Goal: Task Accomplishment & Management: Use online tool/utility

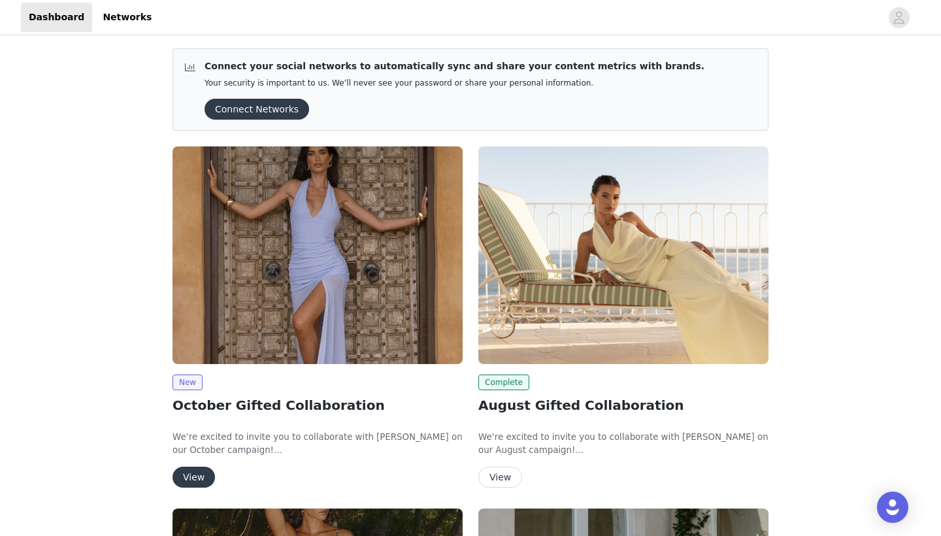
click at [279, 242] on img at bounding box center [317, 255] width 290 height 218
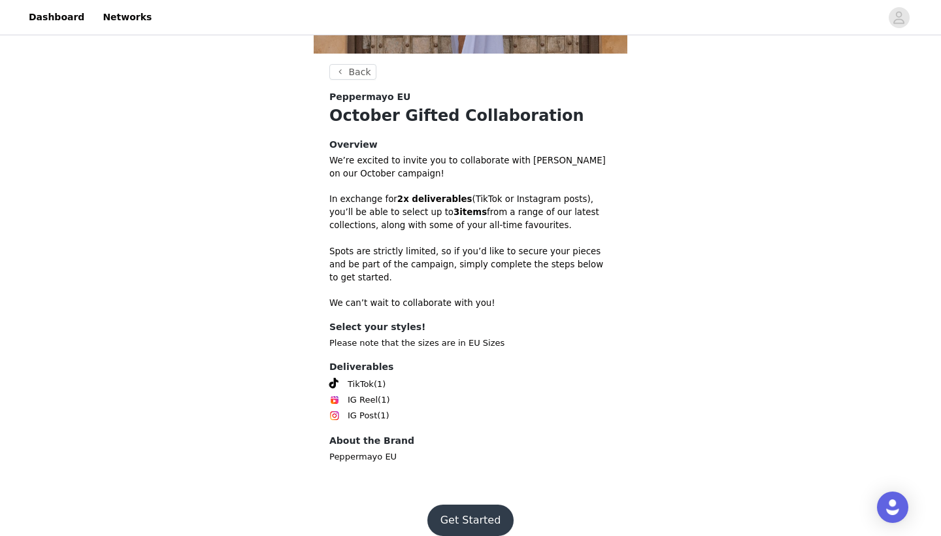
scroll to position [293, 0]
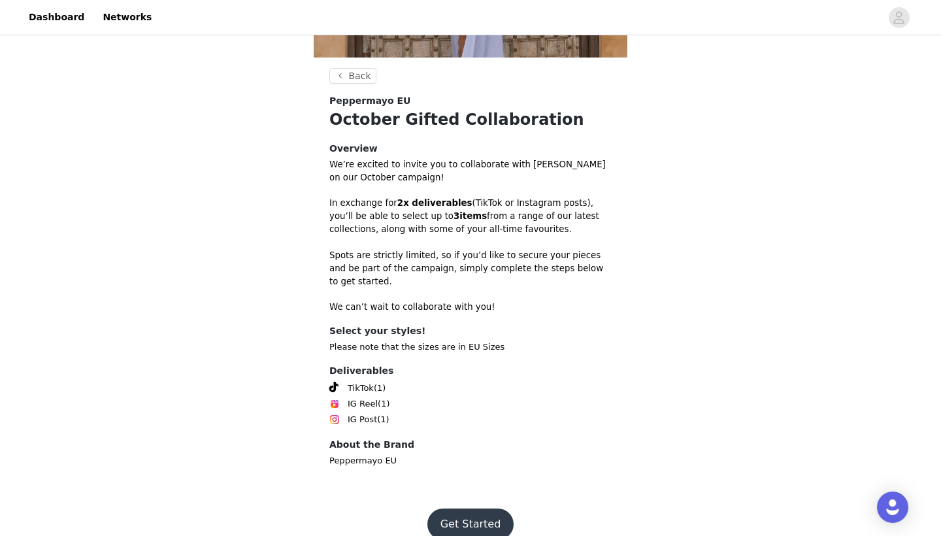
click at [474, 508] on button "Get Started" at bounding box center [470, 523] width 87 height 31
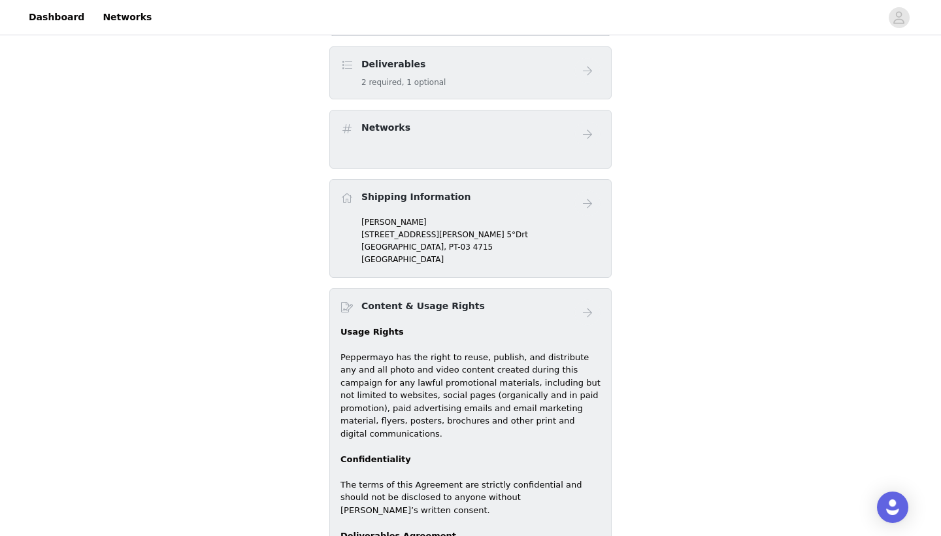
scroll to position [238, 0]
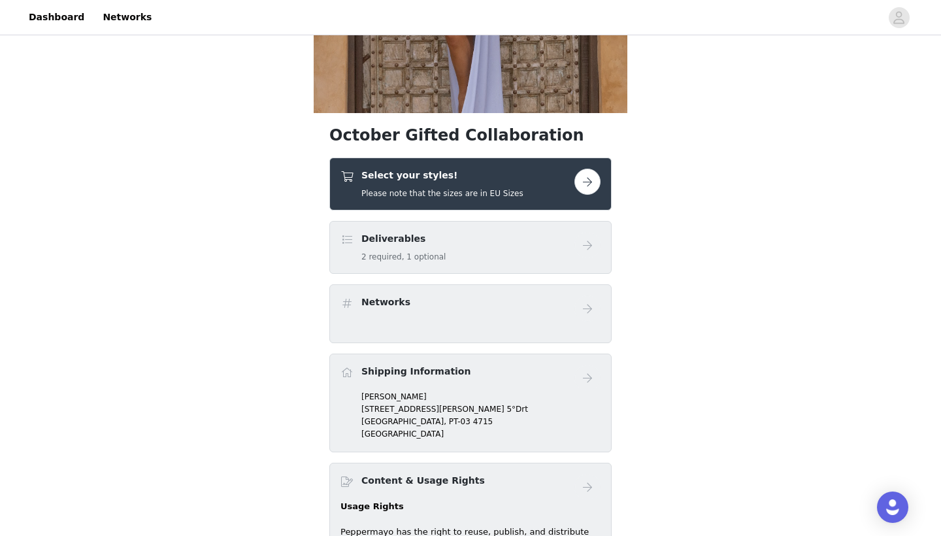
click at [582, 176] on button "button" at bounding box center [587, 182] width 26 height 26
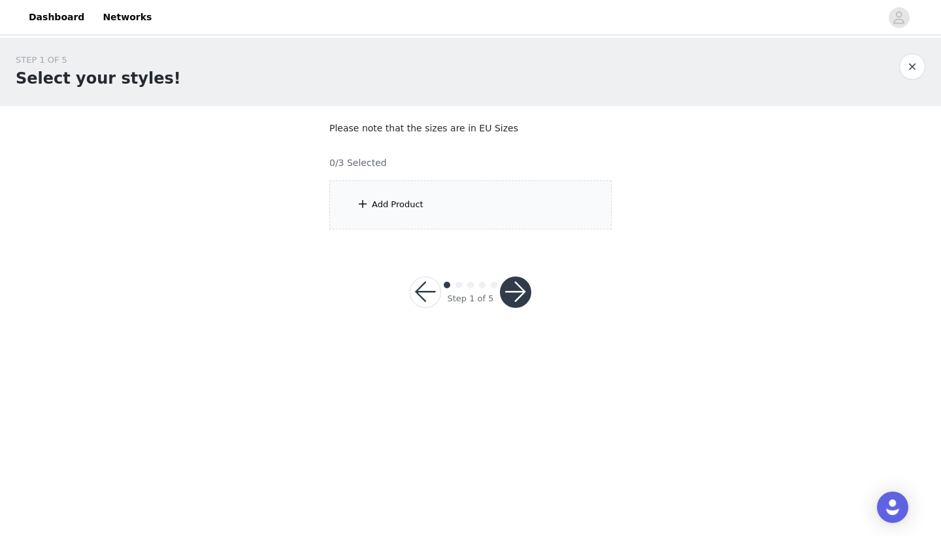
click at [519, 229] on section "Please note that the sizes are in EU Sizes 0/3 Selected Add Product" at bounding box center [471, 175] width 314 height 139
click at [525, 218] on div "Add Product" at bounding box center [470, 204] width 282 height 49
